Goal: Register for event/course

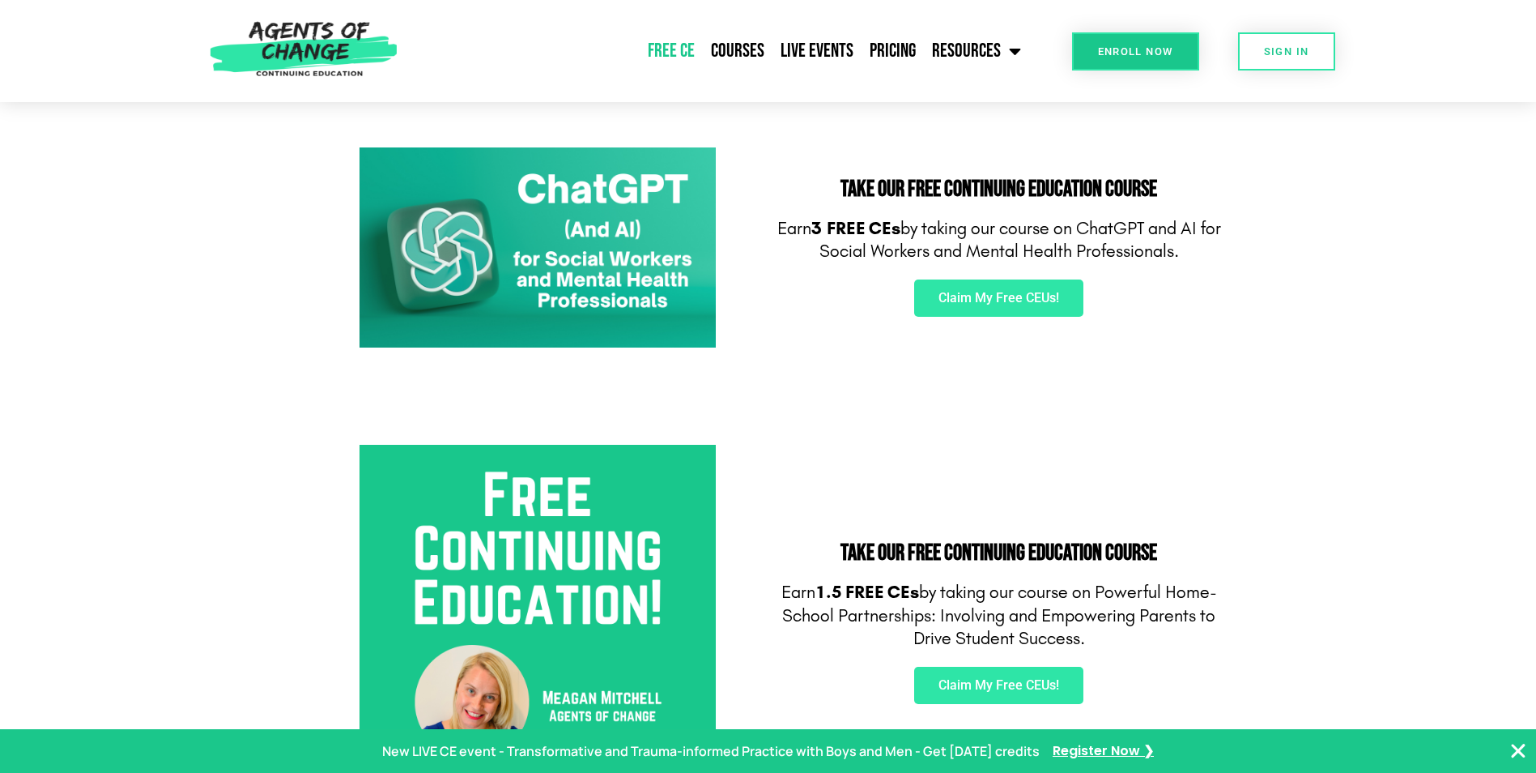
scroll to position [243, 0]
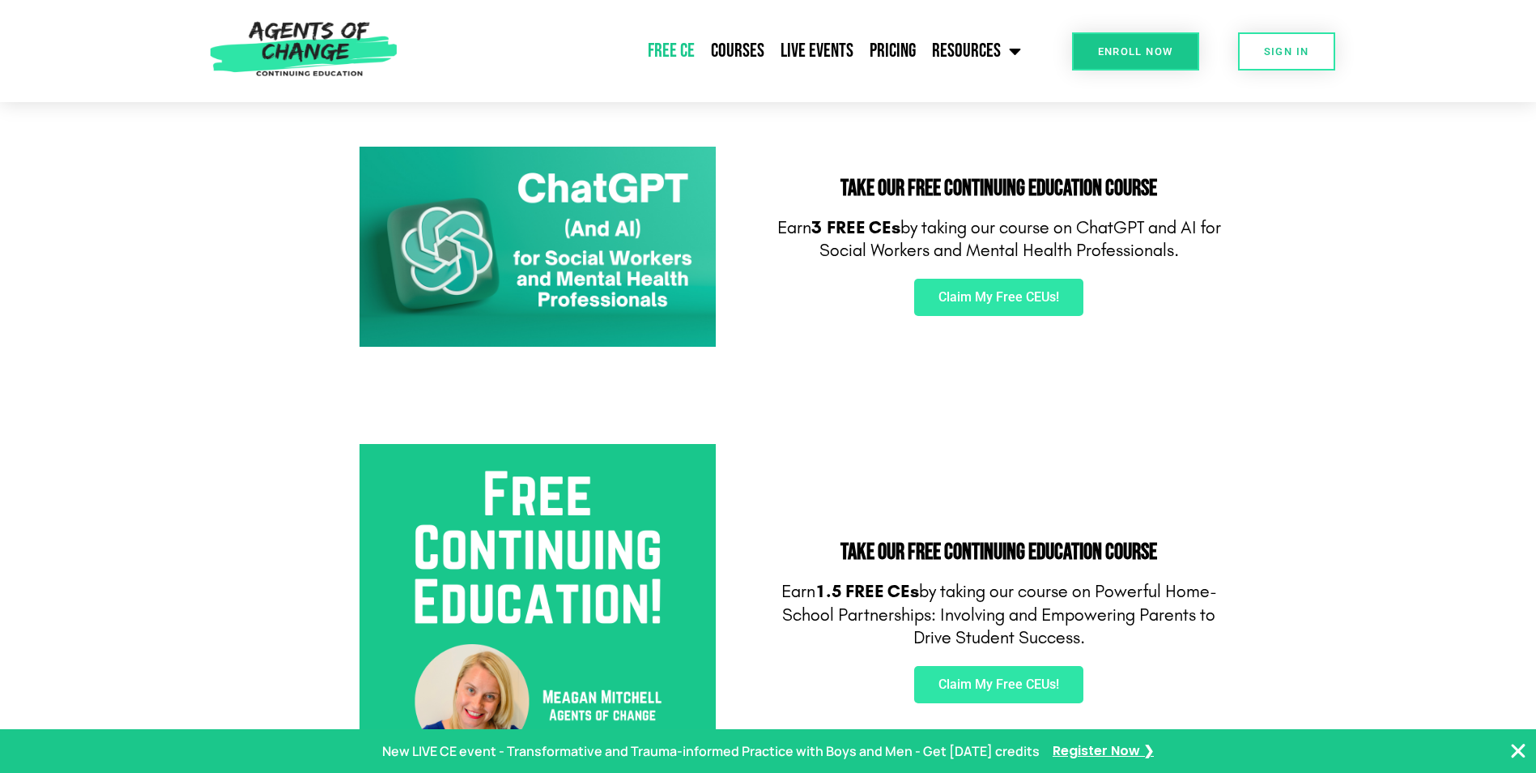
click at [561, 279] on img at bounding box center [538, 247] width 356 height 201
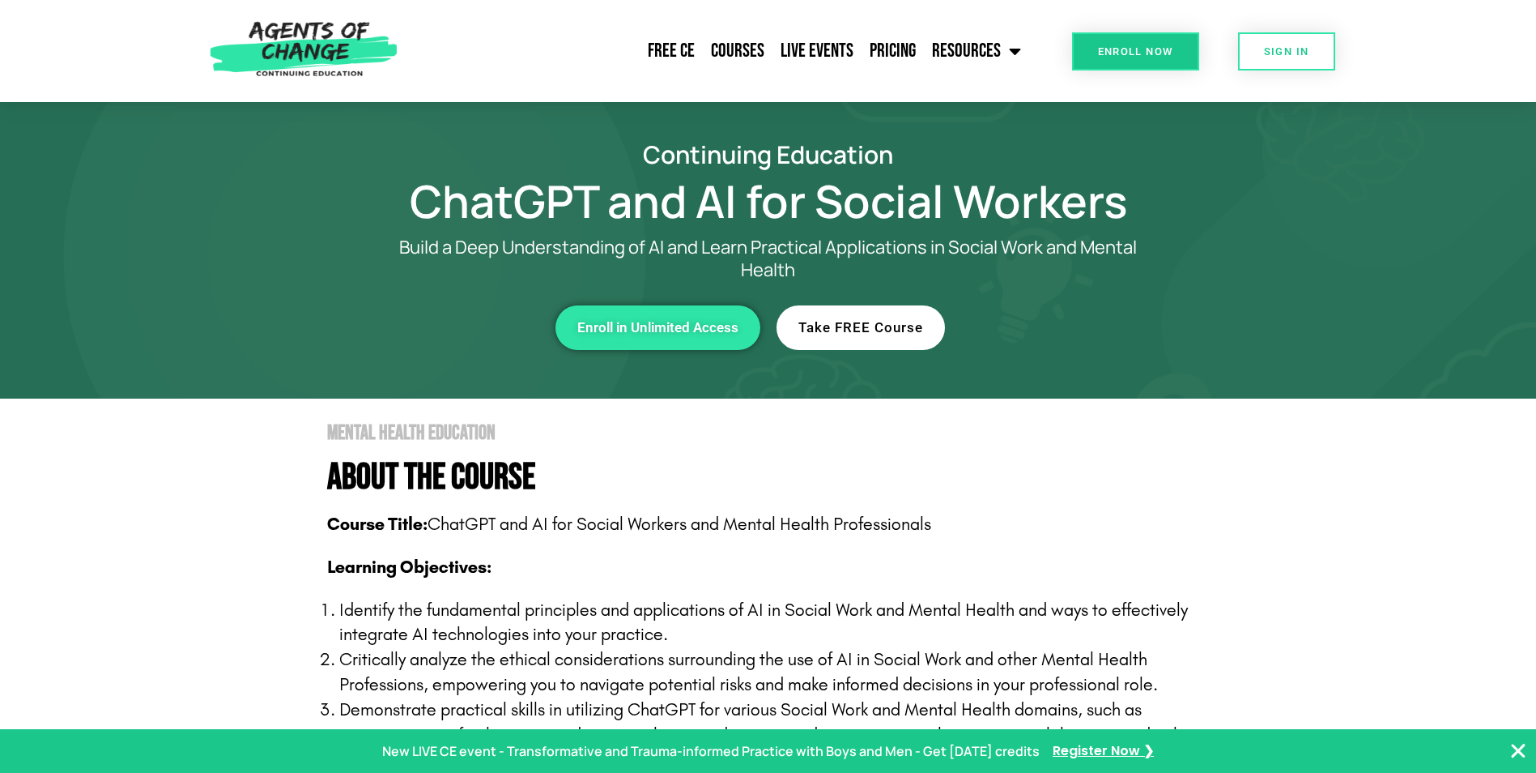
click at [864, 336] on link "Take FREE Course" at bounding box center [861, 327] width 168 height 45
